Goal: Task Accomplishment & Management: Manage account settings

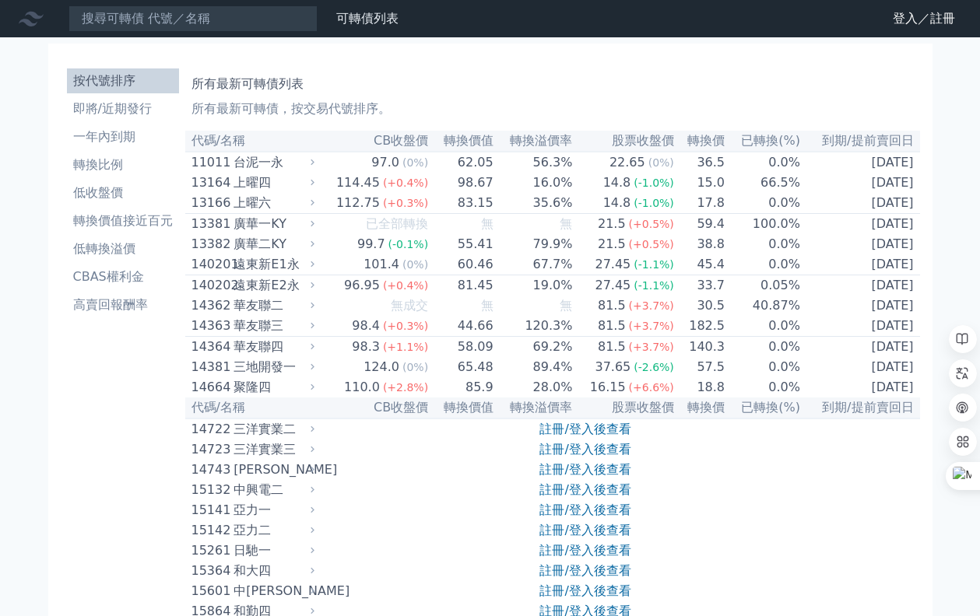
click at [0, 0] on icon at bounding box center [0, 0] width 0 height 0
click at [0, 0] on link "登入／註冊" at bounding box center [0, 0] width 0 height 0
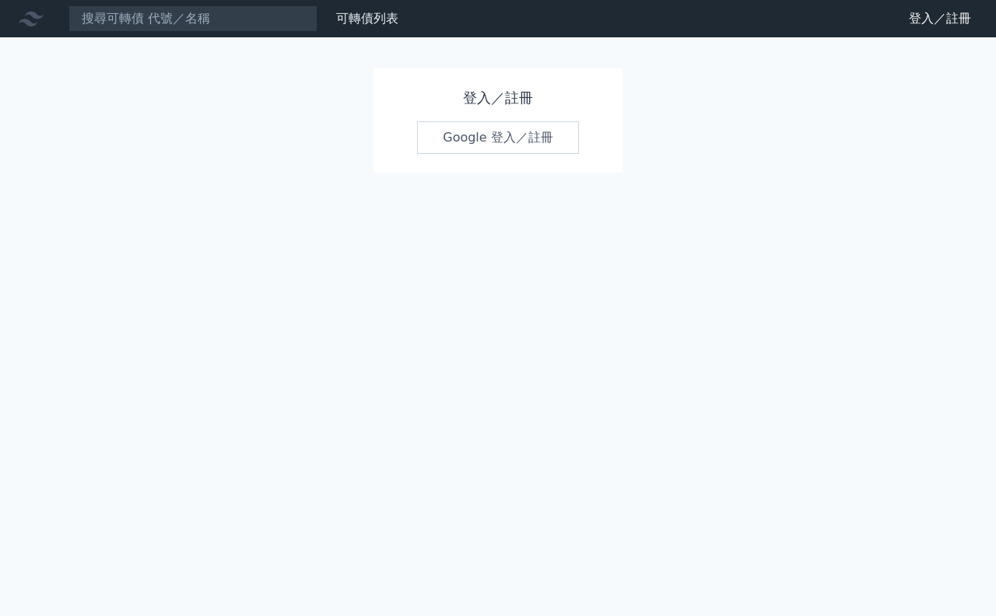
click at [521, 135] on link "Google 登入／註冊" at bounding box center [498, 137] width 162 height 33
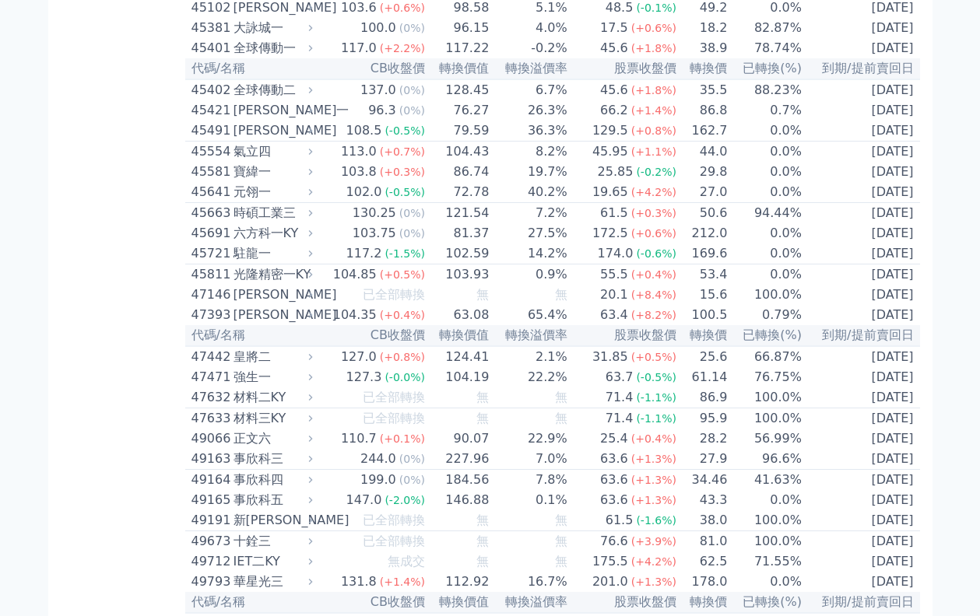
scroll to position [4377, 0]
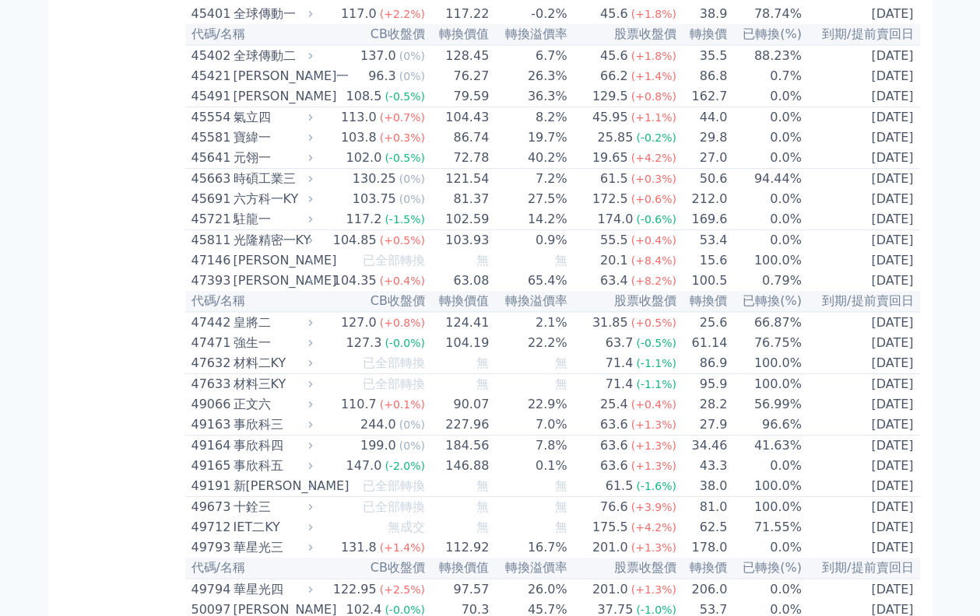
click at [770, 312] on td "66.87%" at bounding box center [765, 322] width 75 height 21
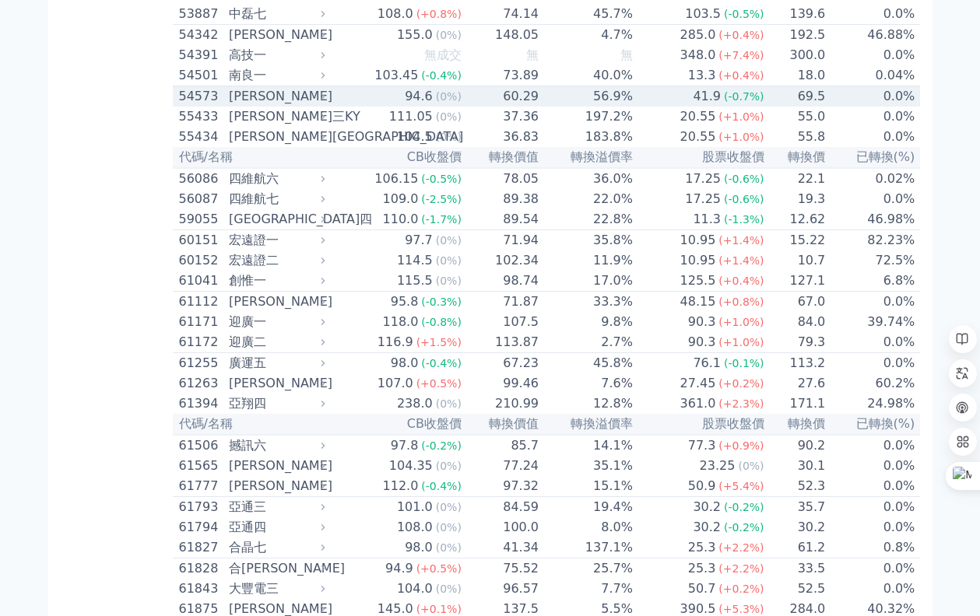
scroll to position [5837, 0]
